Goal: Information Seeking & Learning: Check status

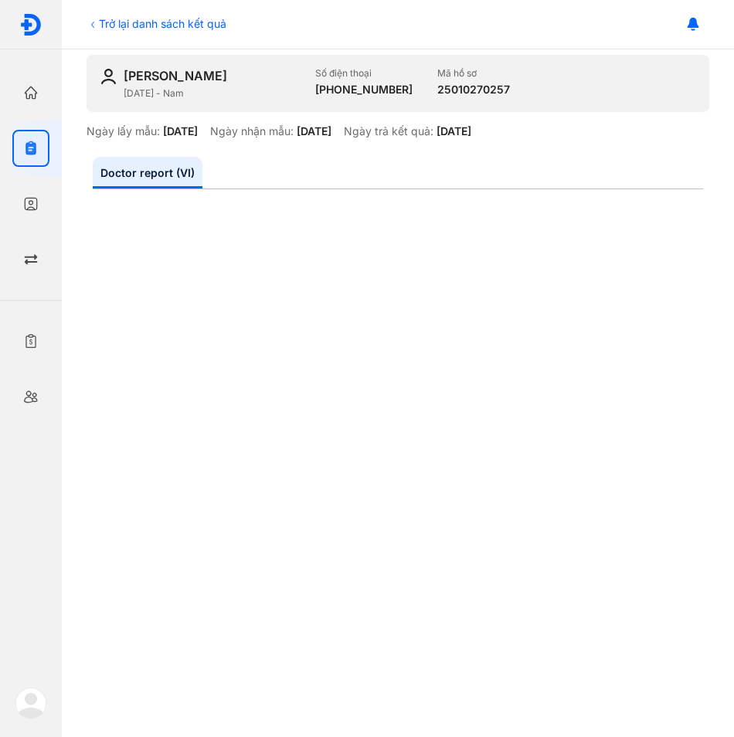
scroll to position [67, 0]
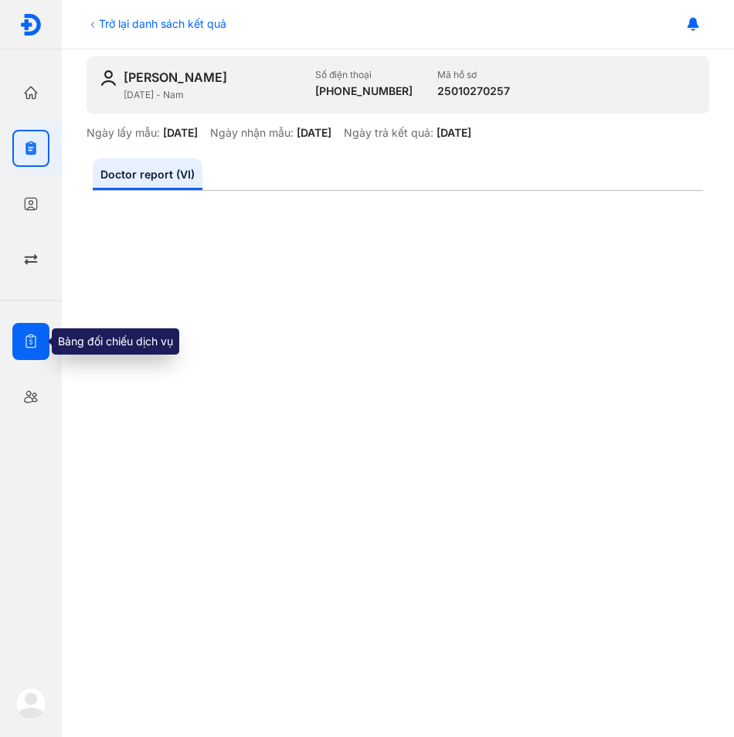
click at [32, 335] on use "button" at bounding box center [30, 342] width 10 height 14
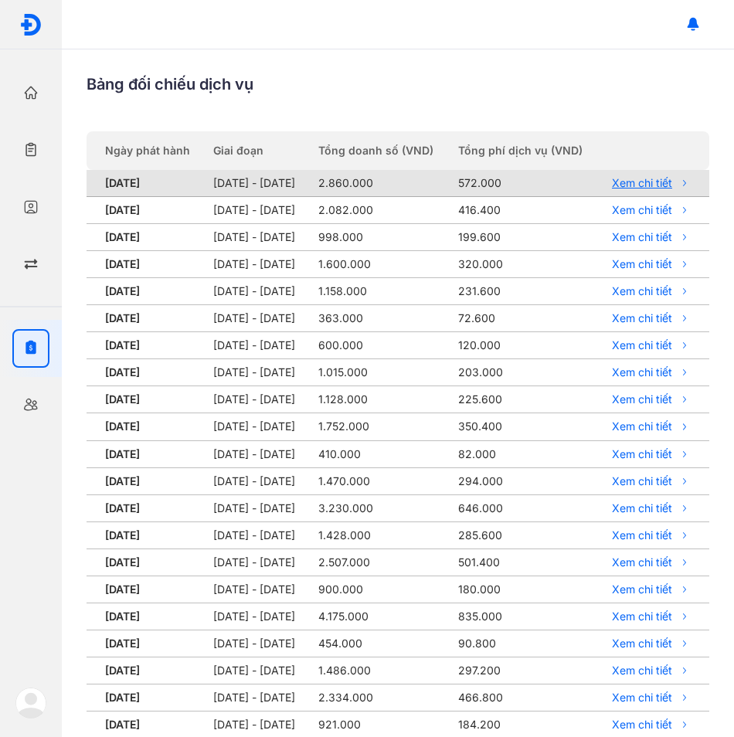
click at [658, 190] on link "Xem chi tiết" at bounding box center [648, 183] width 83 height 14
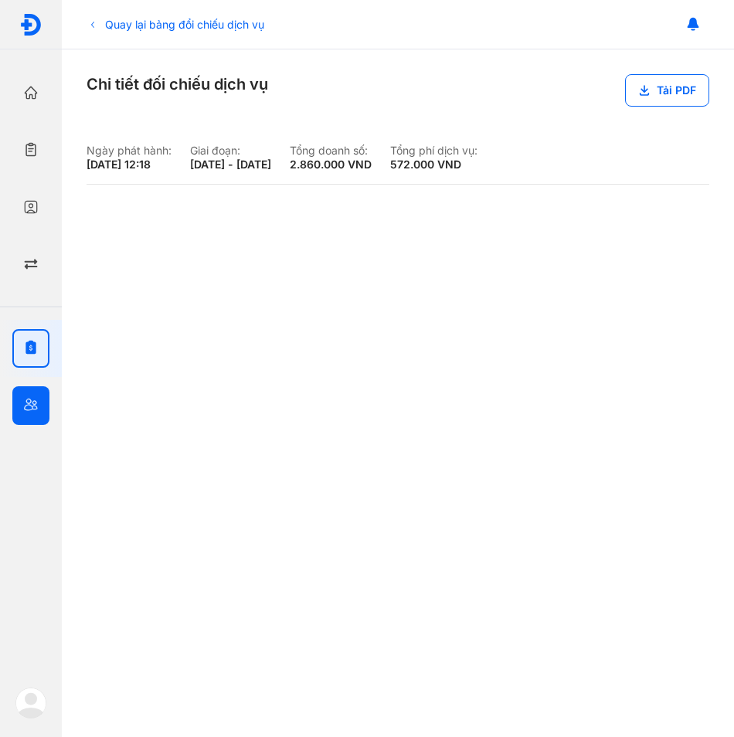
click at [29, 399] on use "button" at bounding box center [31, 405] width 14 height 12
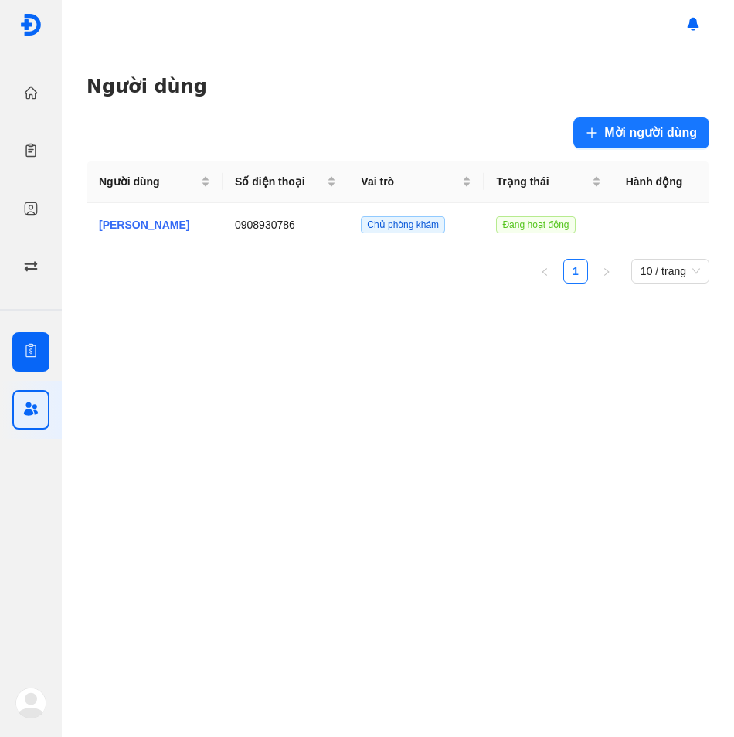
click at [17, 345] on div at bounding box center [30, 351] width 37 height 39
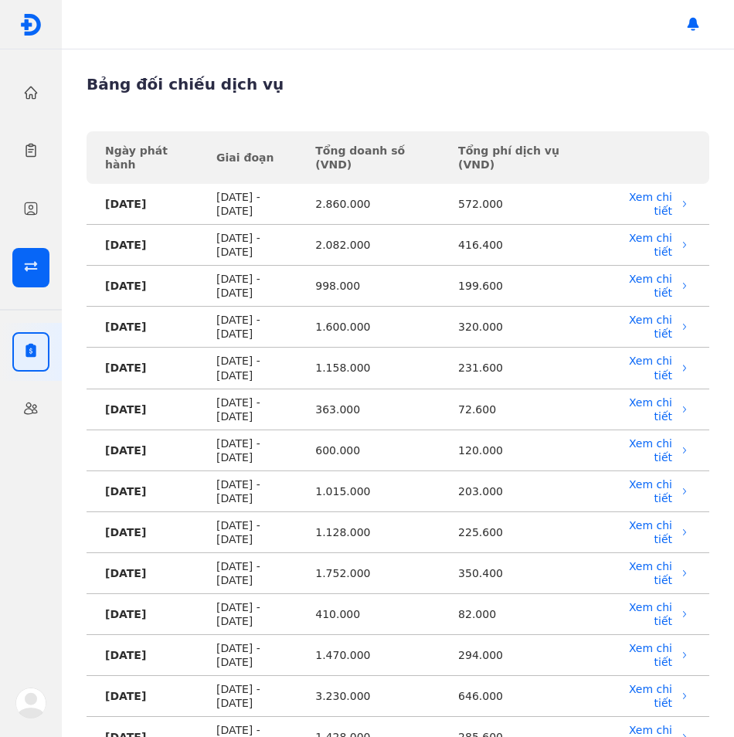
click at [45, 270] on div at bounding box center [30, 267] width 37 height 39
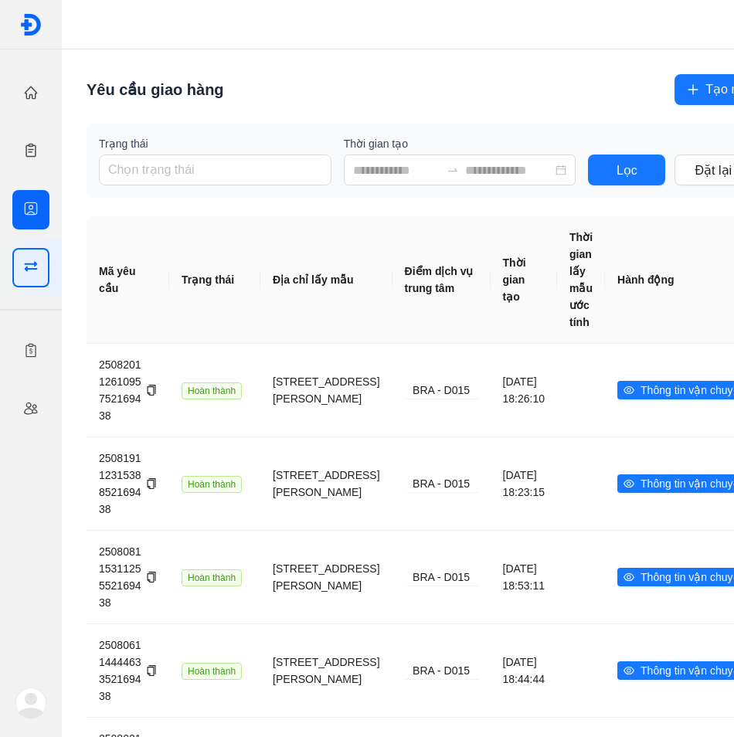
click at [36, 209] on icon "button" at bounding box center [30, 208] width 15 height 15
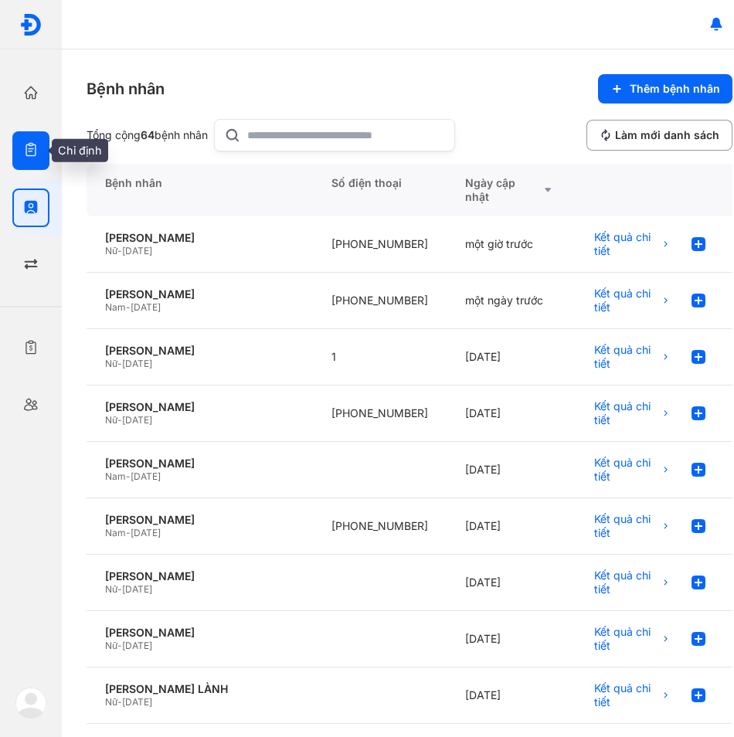
click at [27, 154] on icon "button" at bounding box center [30, 149] width 15 height 15
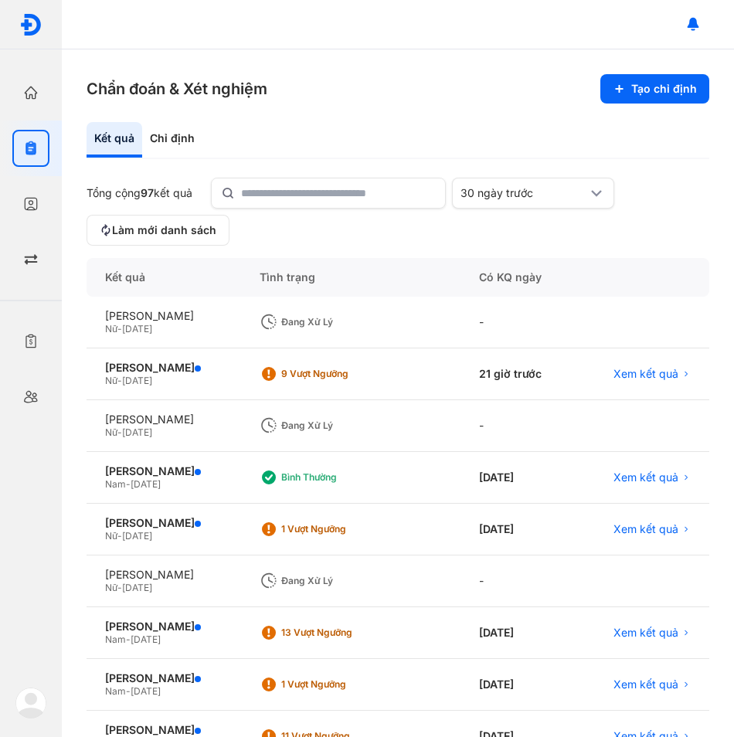
click at [328, 430] on div "Đang xử lý" at bounding box center [343, 426] width 124 height 12
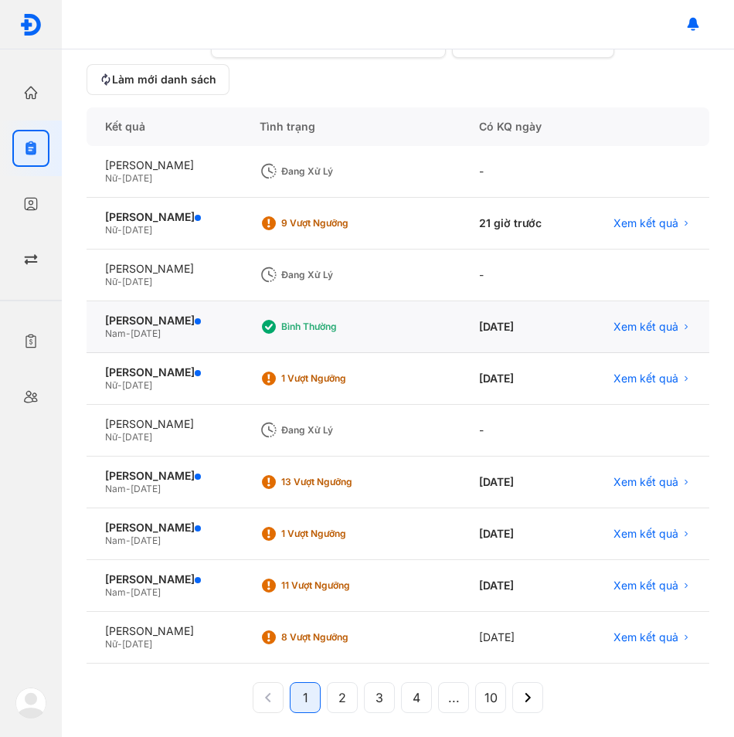
scroll to position [158, 0]
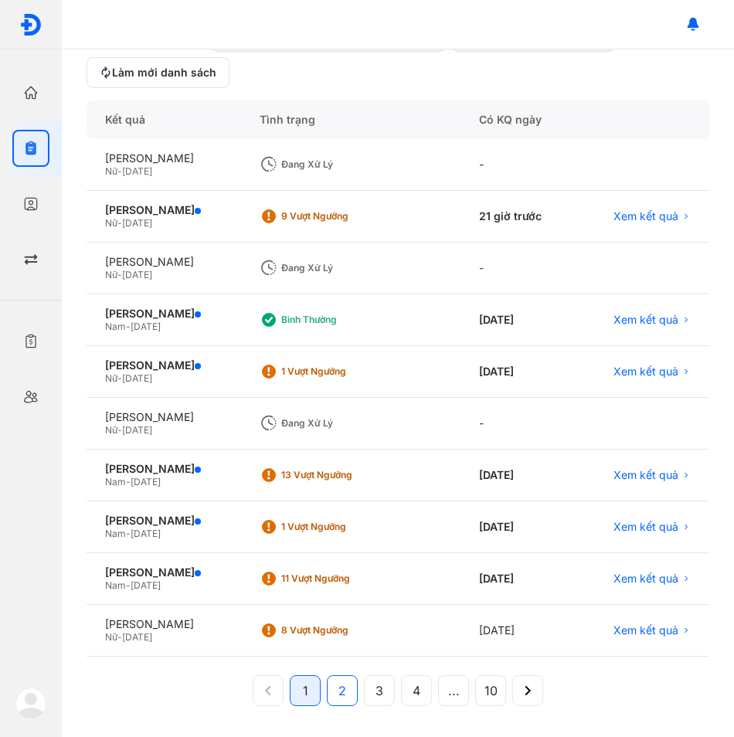
click at [364, 695] on button "2" at bounding box center [379, 690] width 31 height 31
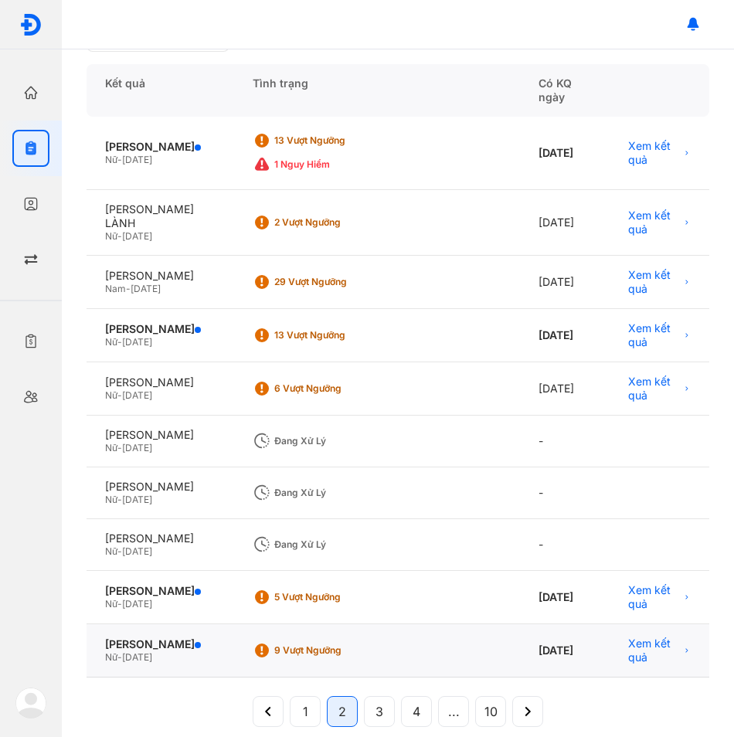
scroll to position [213, 0]
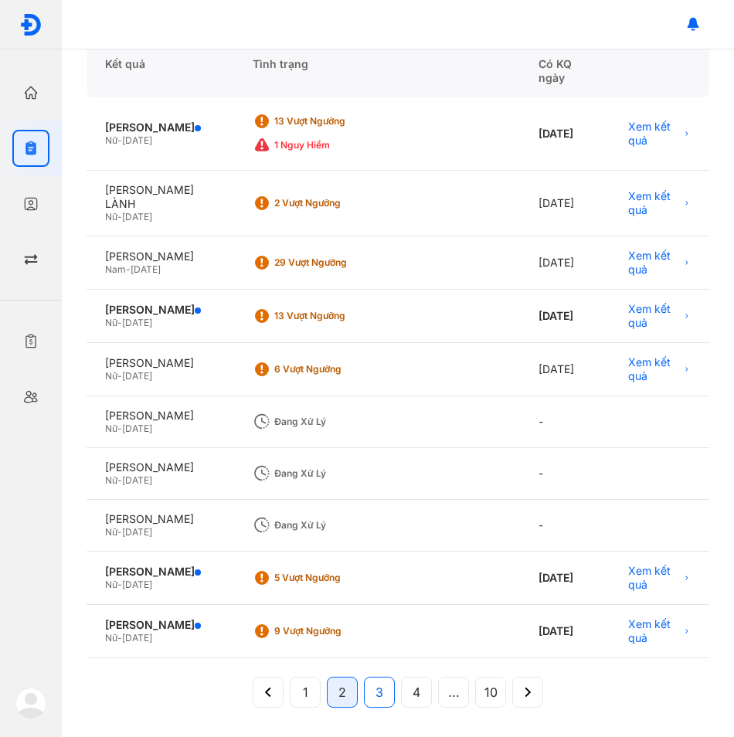
click at [376, 691] on span "3" at bounding box center [380, 692] width 8 height 19
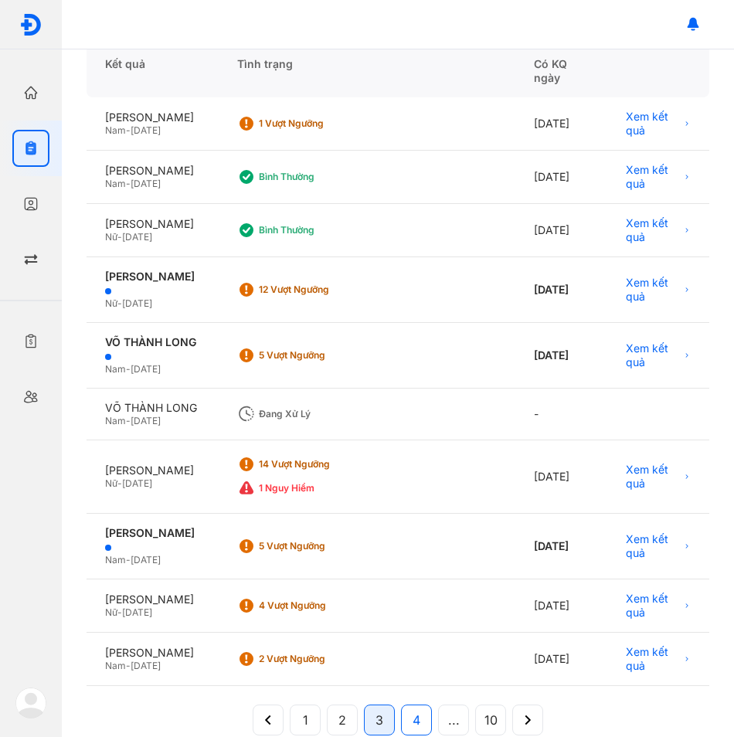
click at [438, 721] on button "4" at bounding box center [453, 720] width 31 height 31
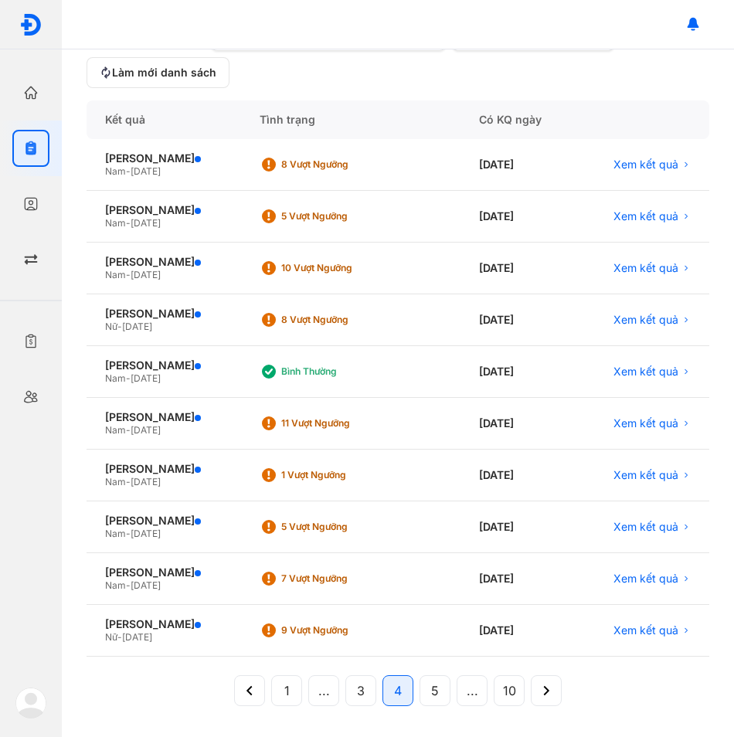
scroll to position [158, 0]
click at [539, 689] on icon at bounding box center [546, 690] width 17 height 17
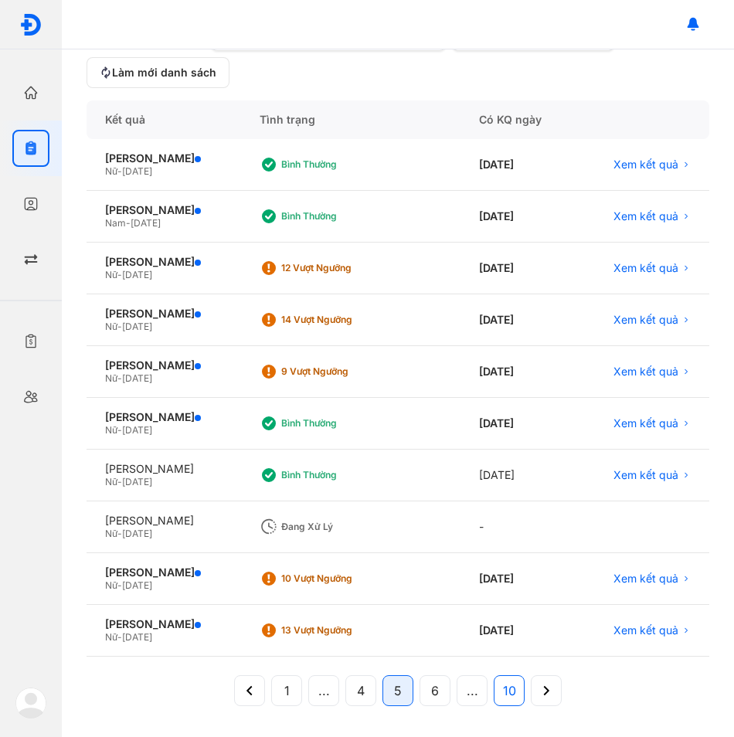
click at [531, 690] on button "10" at bounding box center [546, 690] width 31 height 31
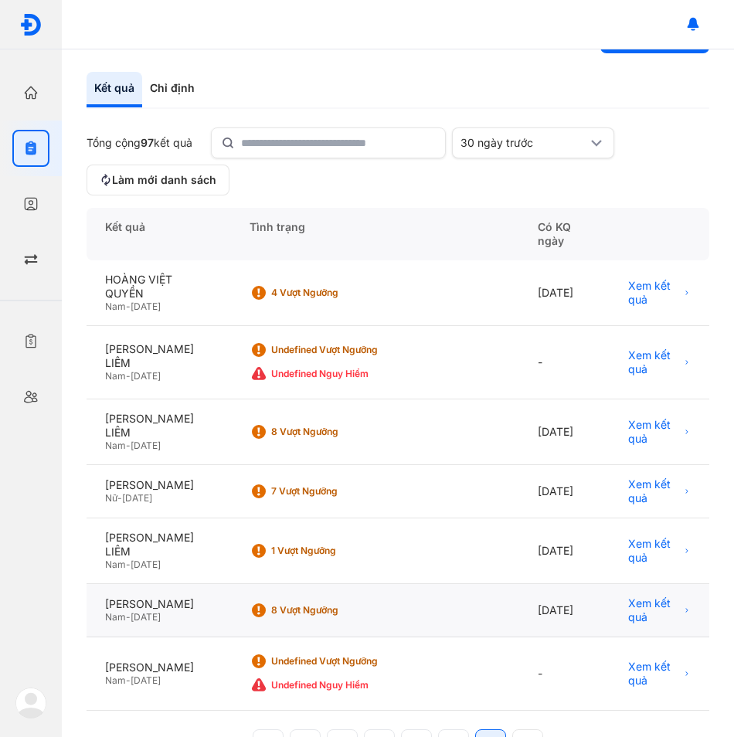
scroll to position [103, 0]
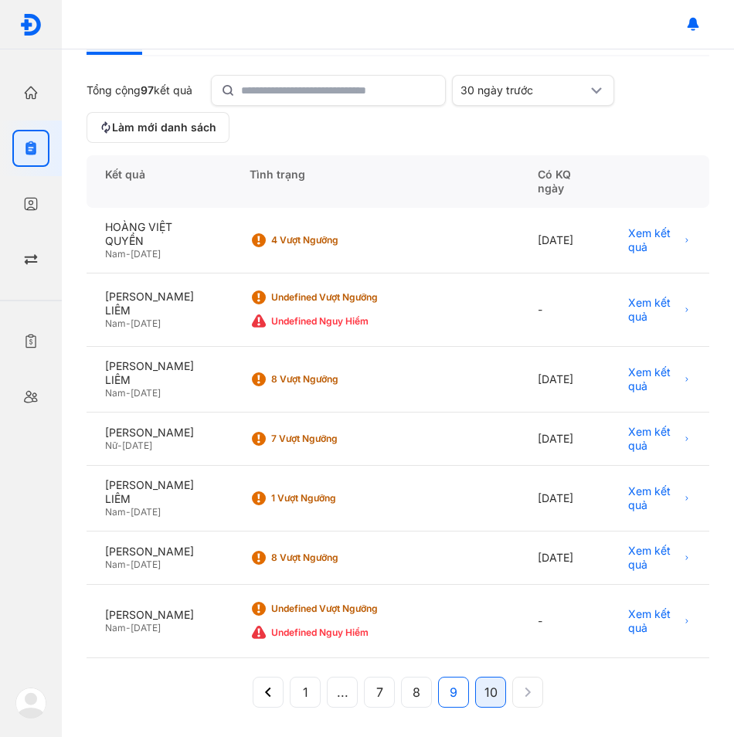
click at [450, 697] on span "9" at bounding box center [454, 692] width 8 height 19
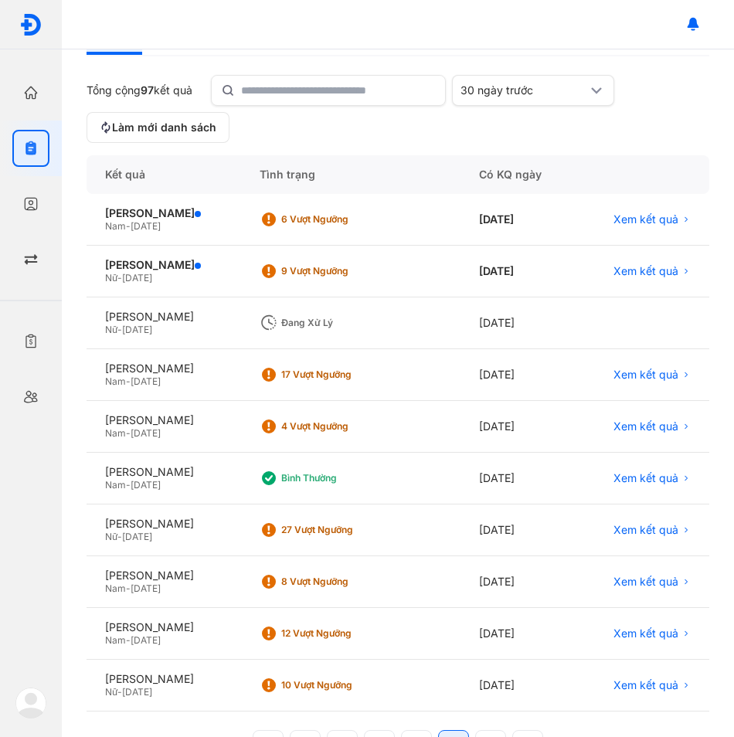
click at [305, 328] on div "Đang xử lý" at bounding box center [343, 323] width 124 height 12
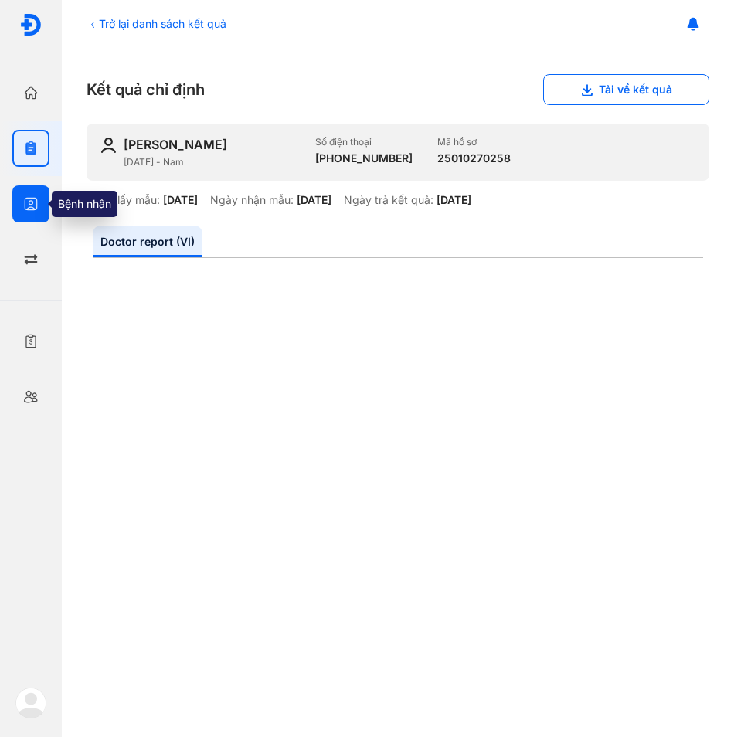
click at [36, 205] on icon "button" at bounding box center [30, 203] width 15 height 15
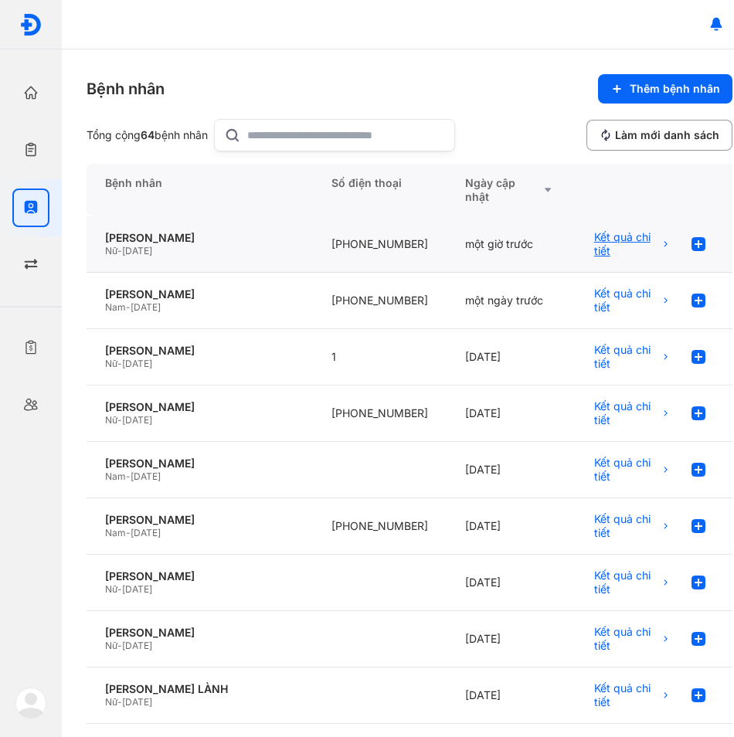
click at [594, 238] on span "Kết quả chi tiết" at bounding box center [625, 244] width 63 height 28
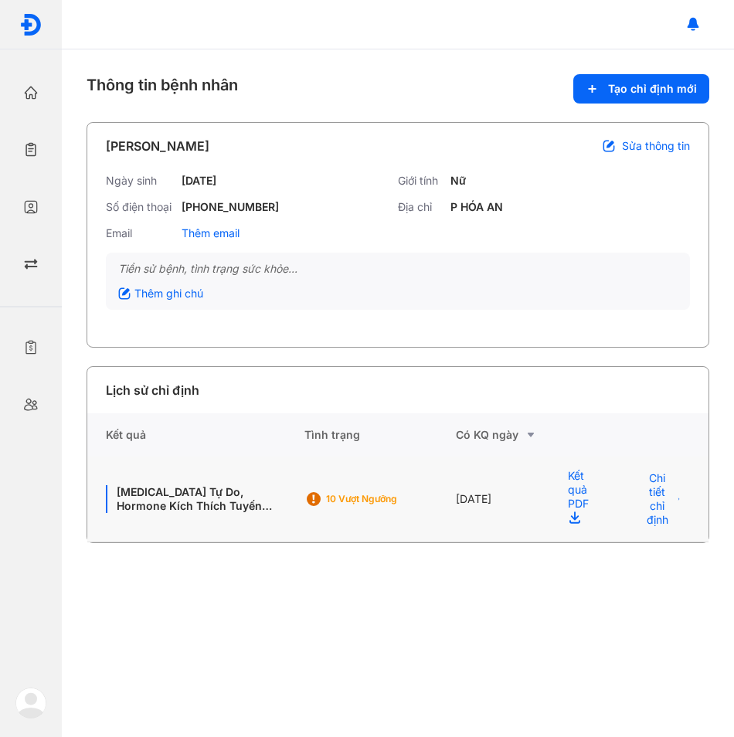
click at [584, 508] on div "Kết quả PDF" at bounding box center [581, 500] width 64 height 86
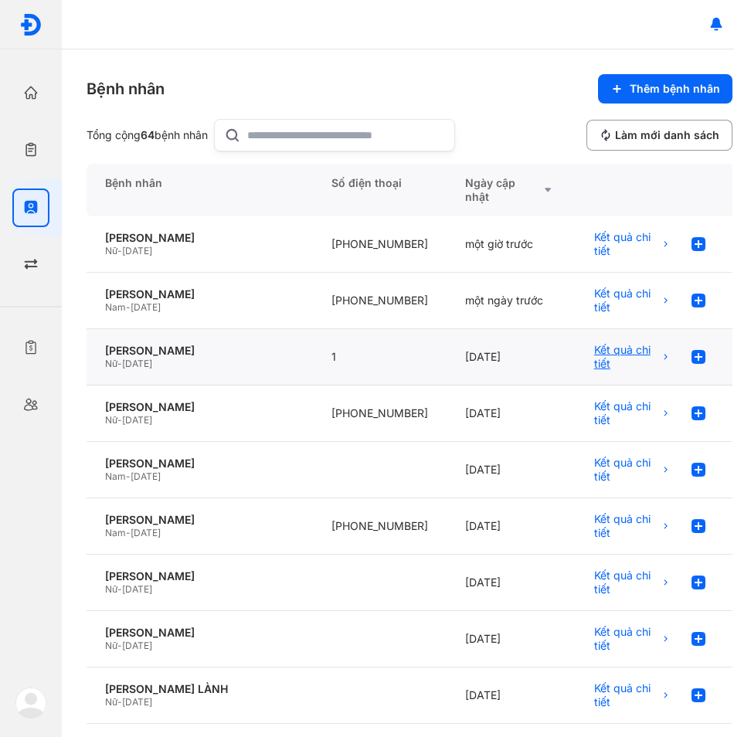
click at [608, 355] on span "Kết quả chi tiết" at bounding box center [625, 357] width 63 height 28
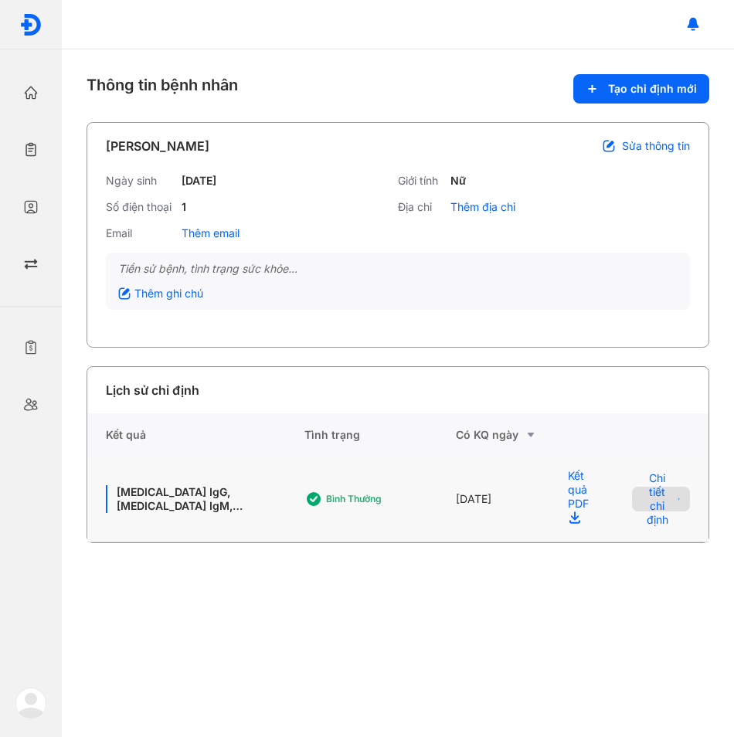
click at [662, 492] on span "Chi tiết chỉ định" at bounding box center [657, 499] width 32 height 56
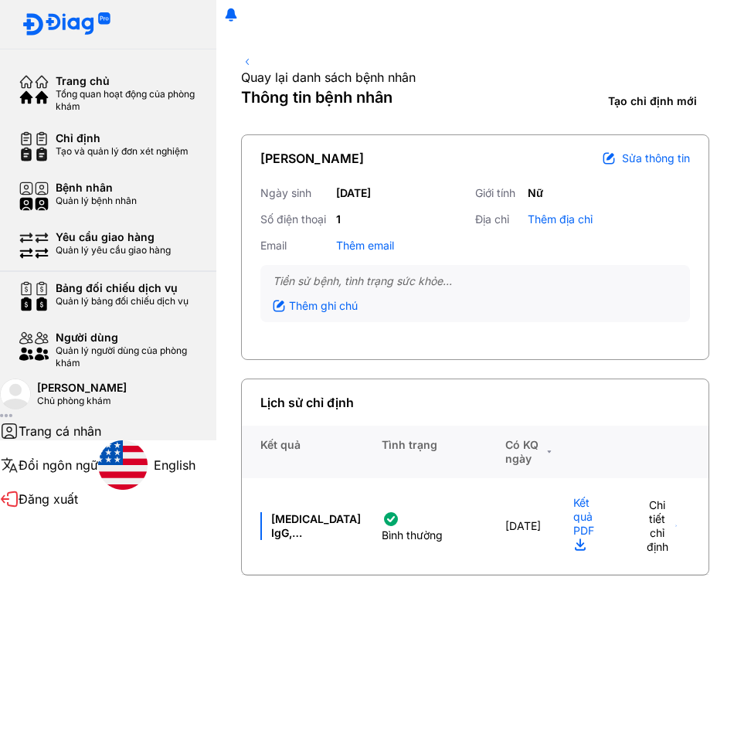
click at [518, 438] on div "Có KQ ngày" at bounding box center [529, 452] width 49 height 28
click at [544, 443] on icon at bounding box center [549, 452] width 11 height 19
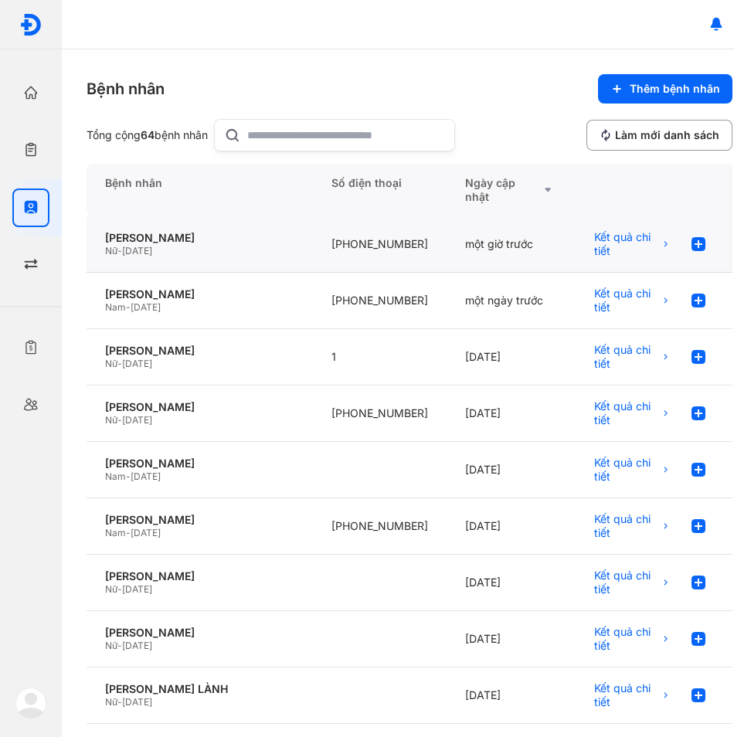
click at [477, 254] on div "một giờ trước" at bounding box center [511, 244] width 129 height 56
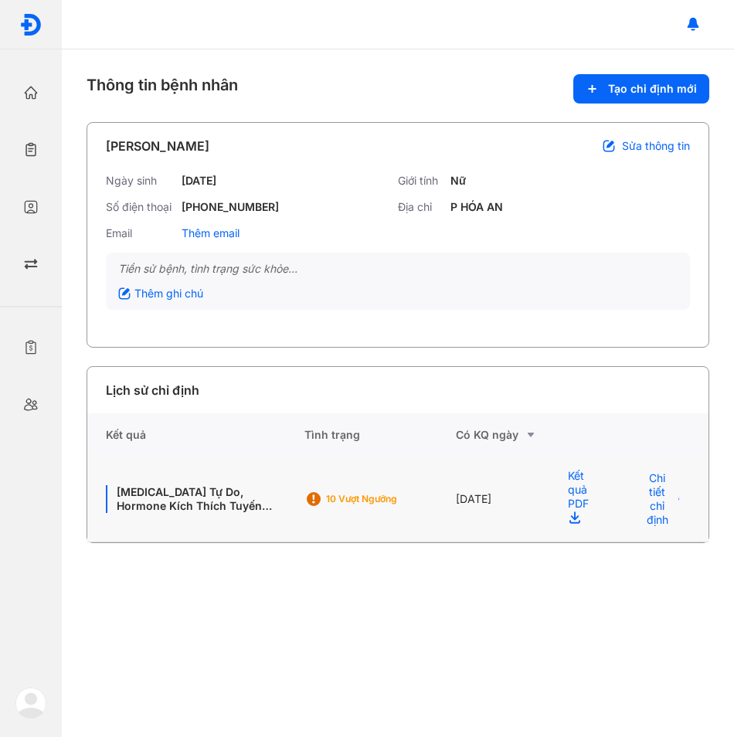
click at [571, 508] on div "Kết quả PDF" at bounding box center [581, 500] width 64 height 86
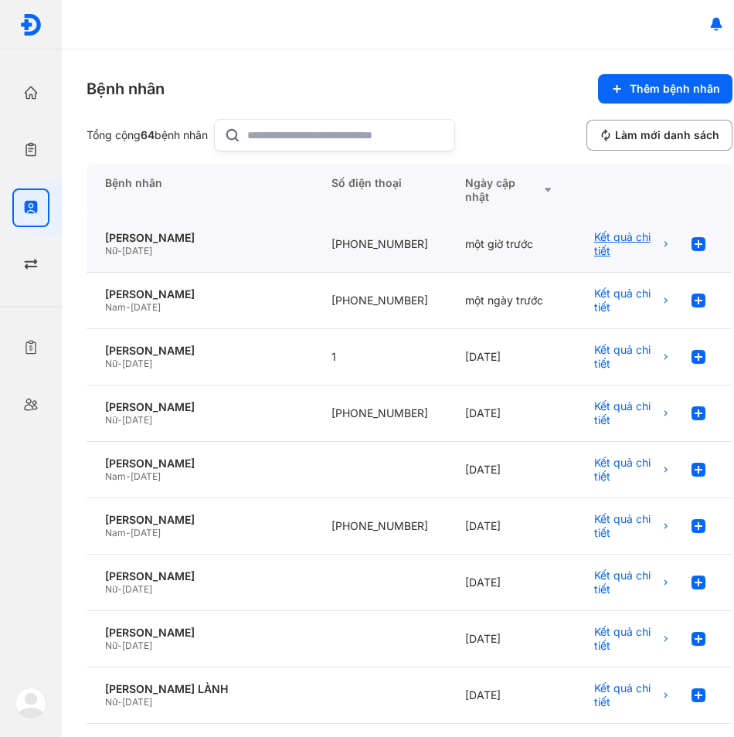
click at [605, 242] on span "Kết quả chi tiết" at bounding box center [625, 244] width 63 height 28
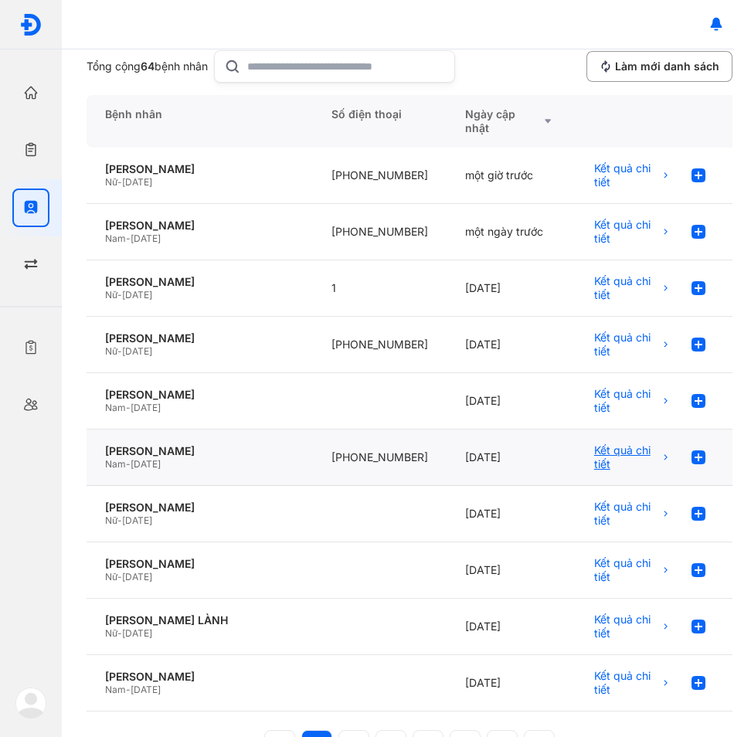
scroll to position [155, 0]
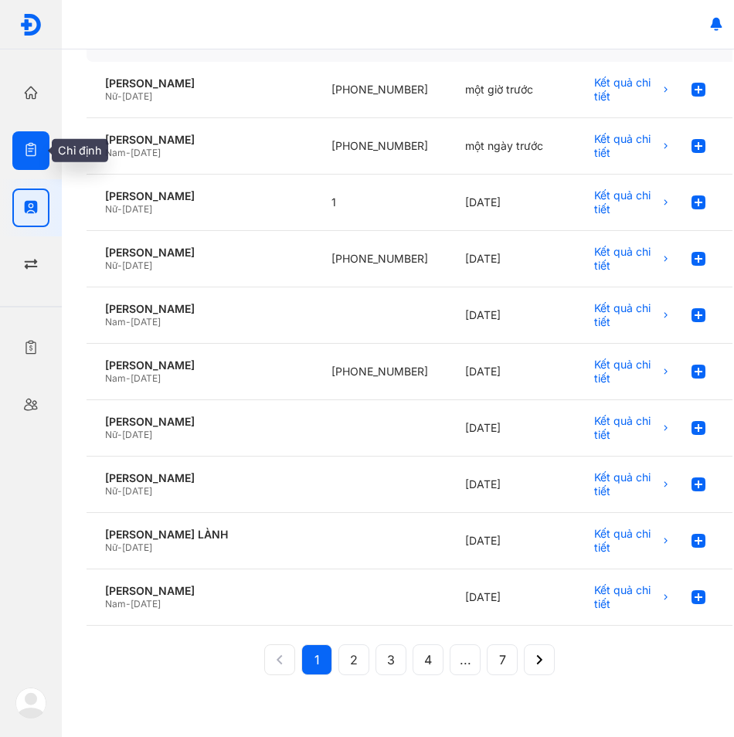
click at [39, 148] on div at bounding box center [30, 150] width 37 height 39
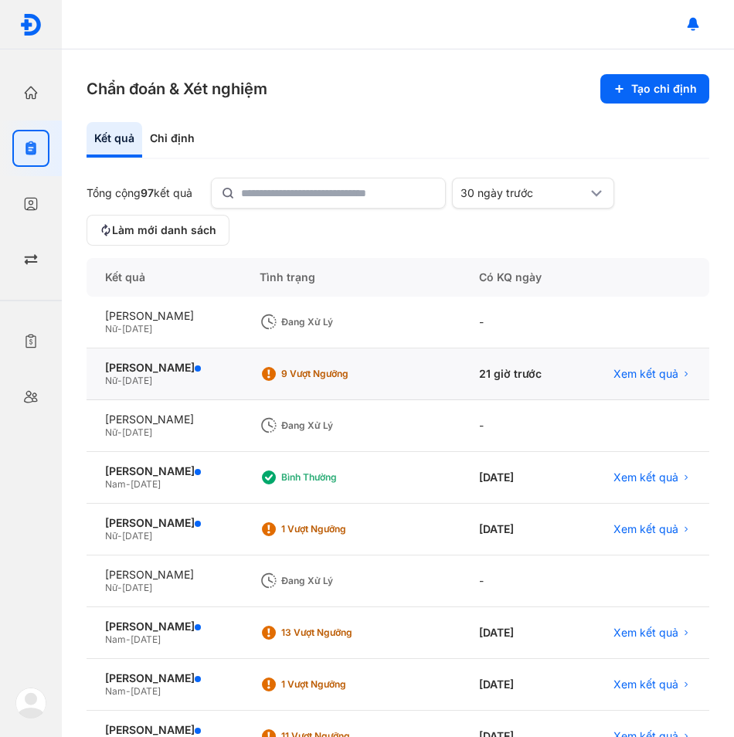
click at [336, 372] on div "9 Vượt ngưỡng" at bounding box center [343, 374] width 124 height 12
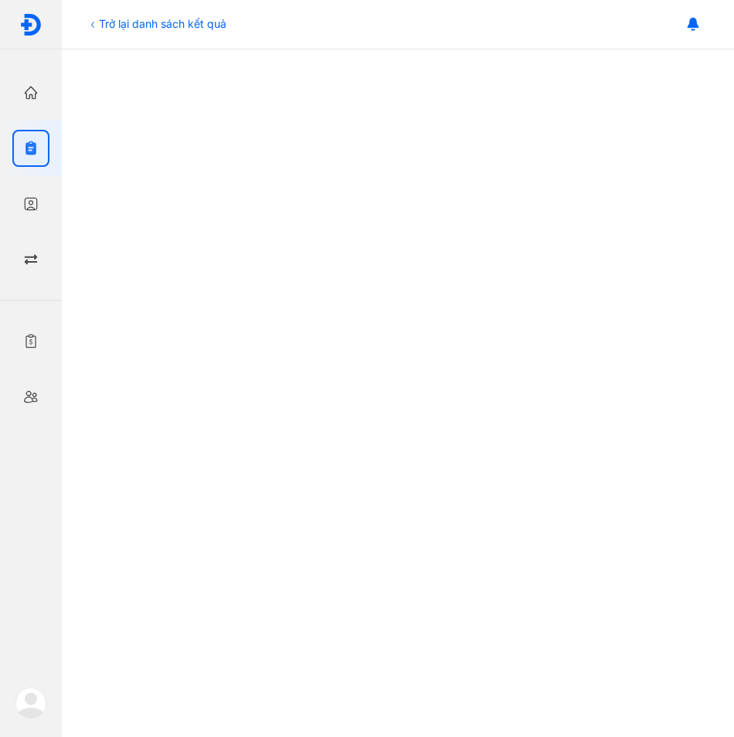
scroll to position [531, 0]
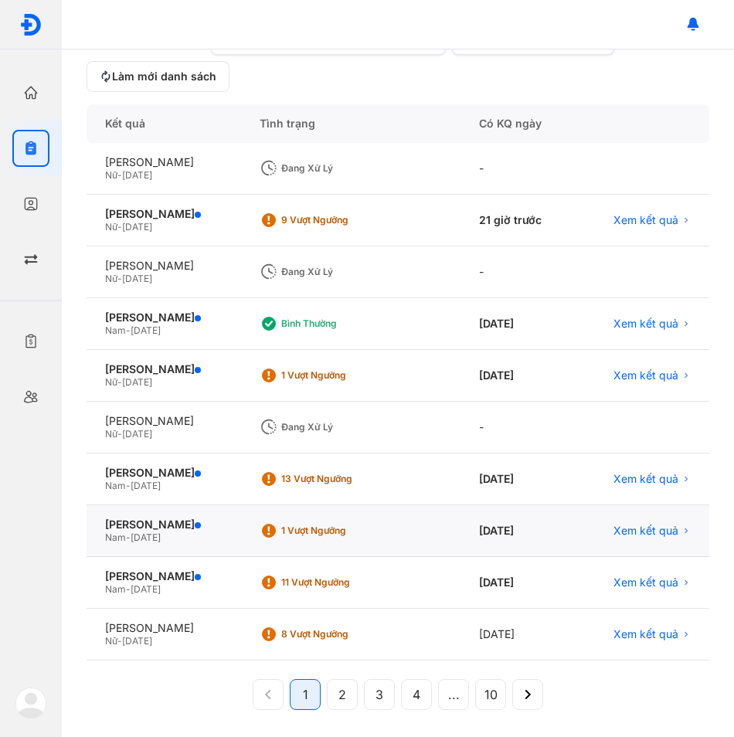
scroll to position [158, 0]
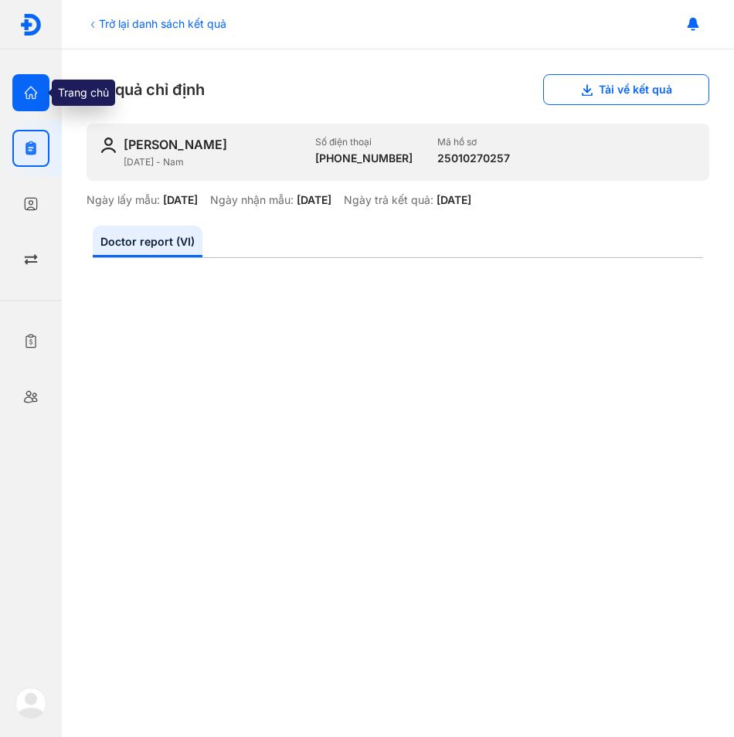
click at [46, 88] on div at bounding box center [30, 92] width 37 height 37
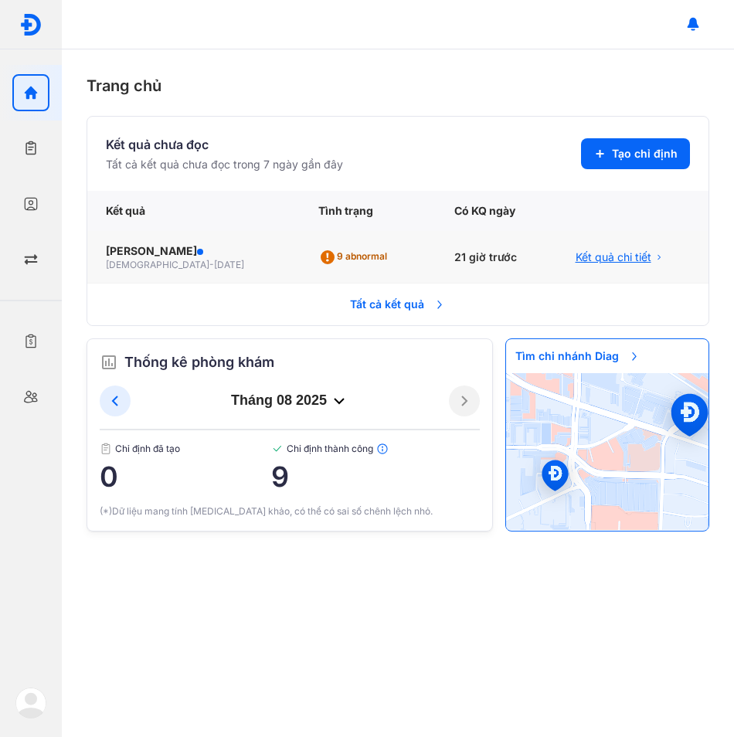
click at [574, 266] on div "Kết quả chi tiết" at bounding box center [632, 257] width 151 height 53
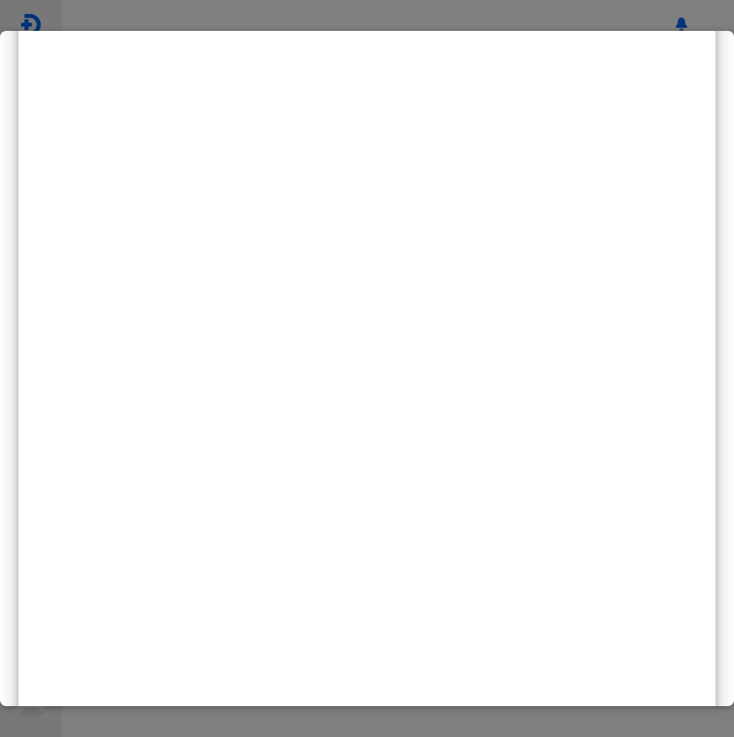
scroll to position [570, 0]
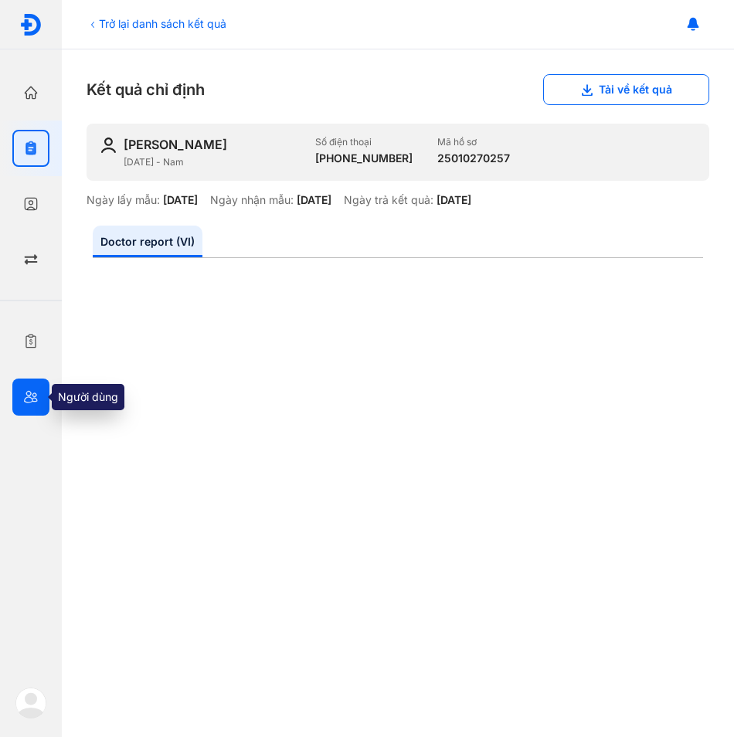
click at [25, 398] on use "button" at bounding box center [31, 397] width 14 height 12
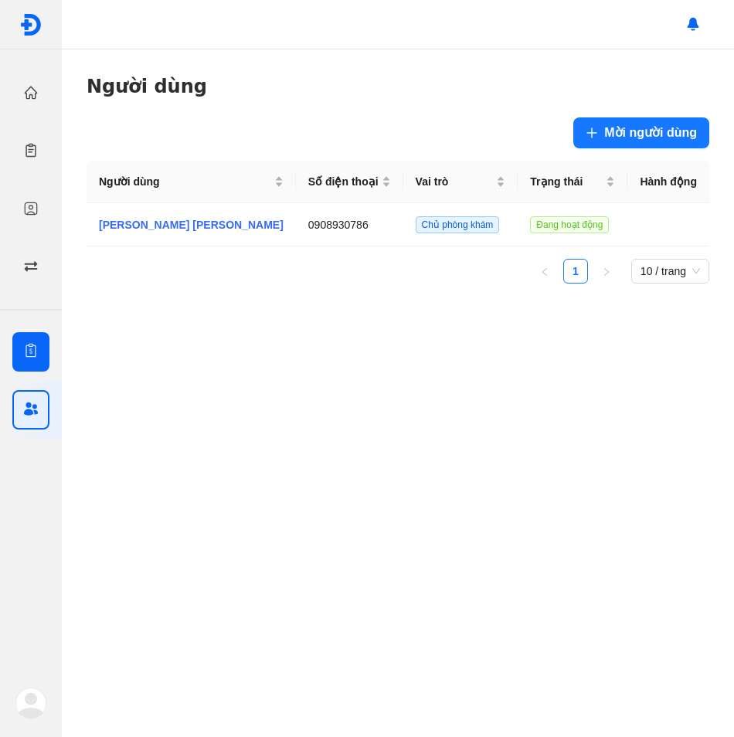
click at [26, 365] on div at bounding box center [30, 351] width 37 height 39
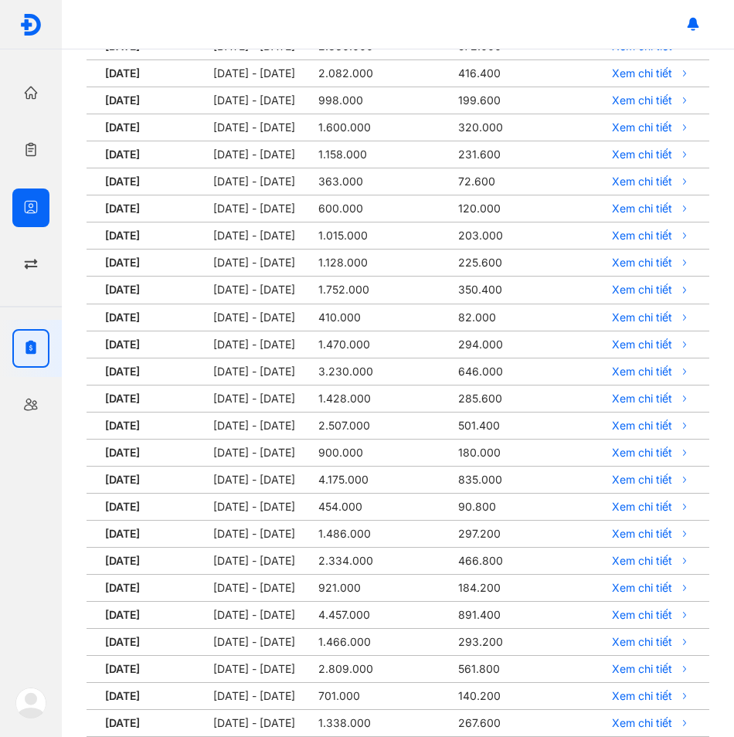
scroll to position [359, 0]
